Goal: Task Accomplishment & Management: Manage account settings

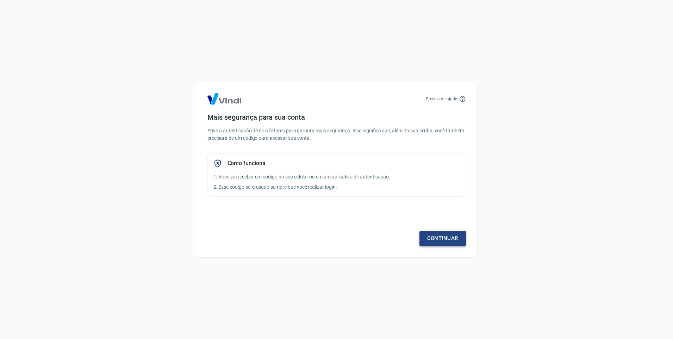
click at [445, 240] on link "Continuar" at bounding box center [442, 238] width 46 height 15
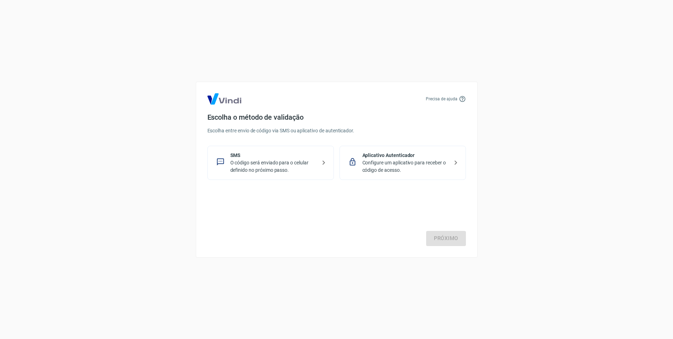
click at [370, 166] on p "Configure um aplicativo para receber o código de acesso." at bounding box center [405, 166] width 86 height 15
click at [453, 241] on link "Próximo" at bounding box center [446, 238] width 40 height 15
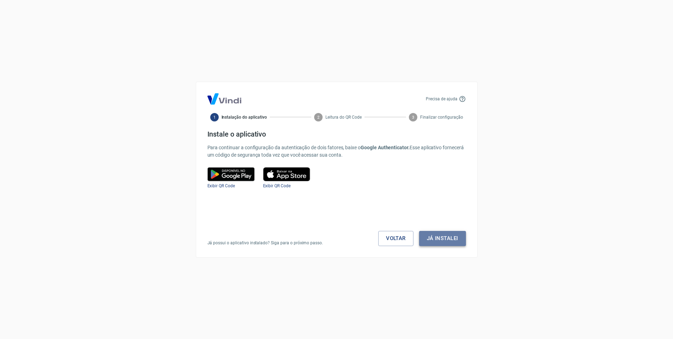
click at [446, 240] on button "Já instalei" at bounding box center [442, 238] width 47 height 15
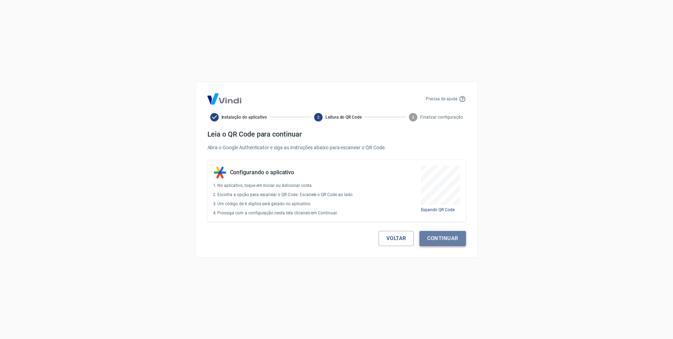
click at [445, 240] on button "Continuar" at bounding box center [442, 238] width 46 height 15
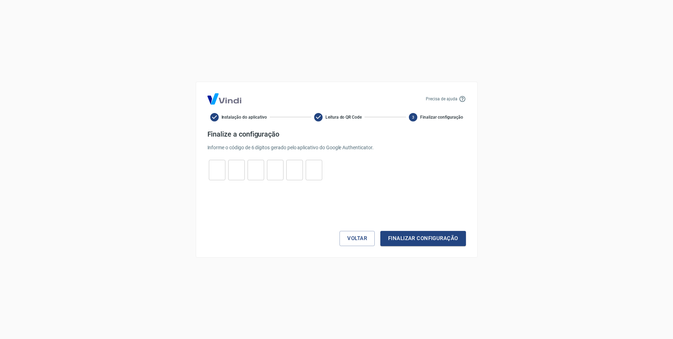
click at [215, 169] on input "tel" at bounding box center [217, 169] width 17 height 15
type input "0"
type input "3"
type input "1"
type input "8"
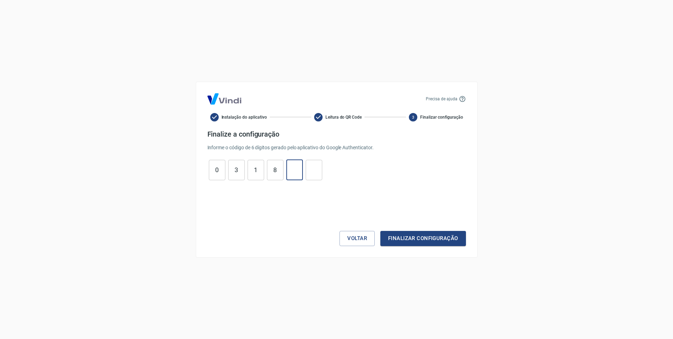
type input "3"
type input "7"
click at [411, 237] on button "Finalizar configuração" at bounding box center [422, 238] width 85 height 15
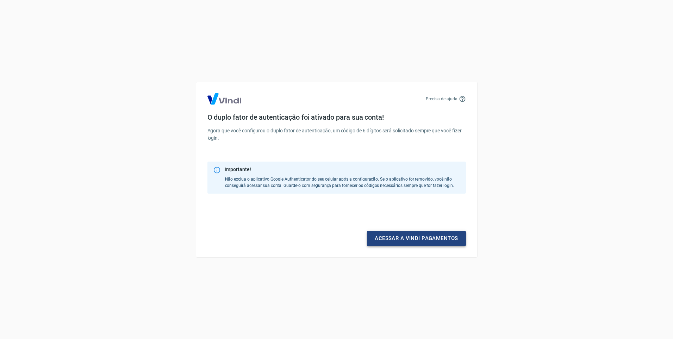
click at [397, 240] on link "Acessar a Vindi pagamentos" at bounding box center [416, 238] width 99 height 15
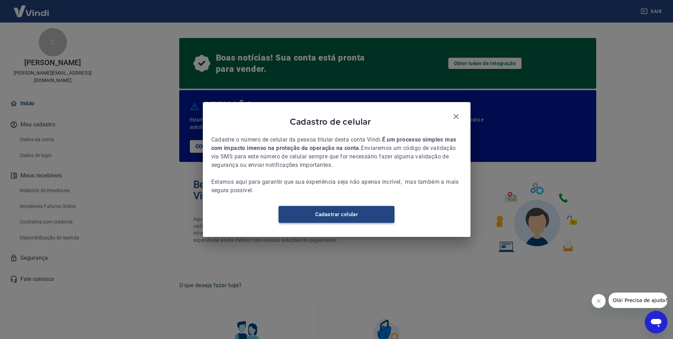
click at [358, 221] on link "Cadastrar celular" at bounding box center [336, 214] width 116 height 17
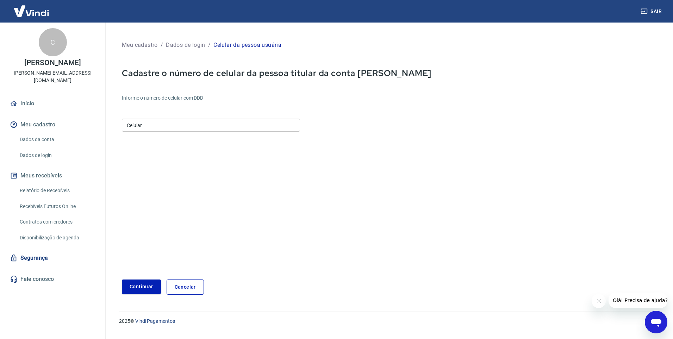
click at [202, 122] on input "Celular" at bounding box center [211, 125] width 178 height 13
type input "[PHONE_NUMBER]"
click at [136, 288] on button "Continuar" at bounding box center [141, 286] width 39 height 14
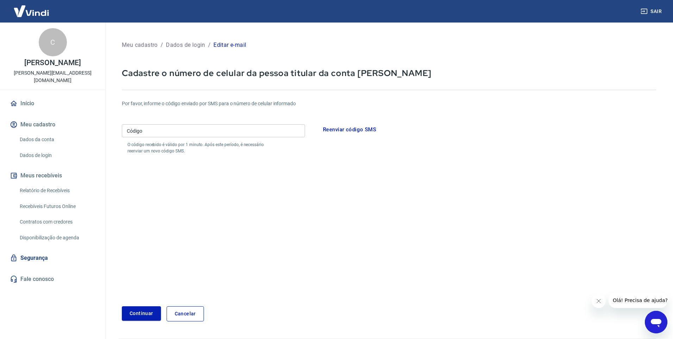
click at [147, 136] on input "Código" at bounding box center [213, 130] width 183 height 13
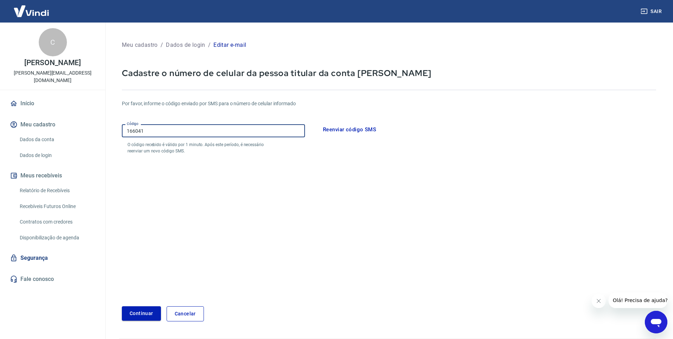
type input "166041"
click at [137, 314] on button "Continuar" at bounding box center [141, 313] width 39 height 14
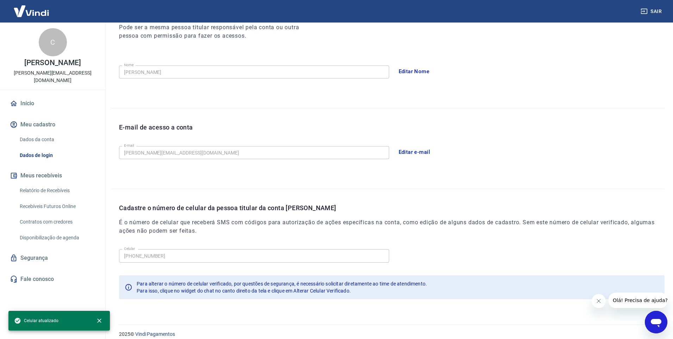
scroll to position [112, 0]
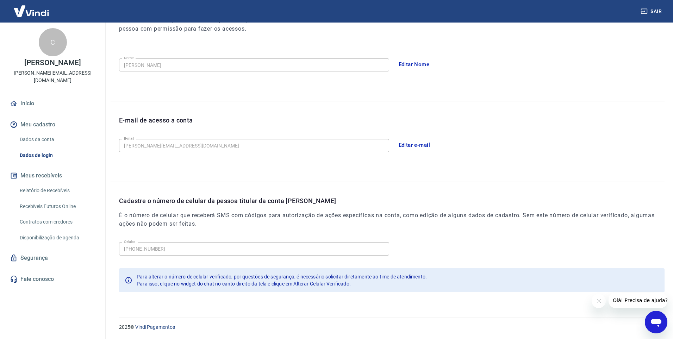
click at [599, 303] on icon "Close message from company" at bounding box center [599, 301] width 6 height 6
